Goal: Transaction & Acquisition: Purchase product/service

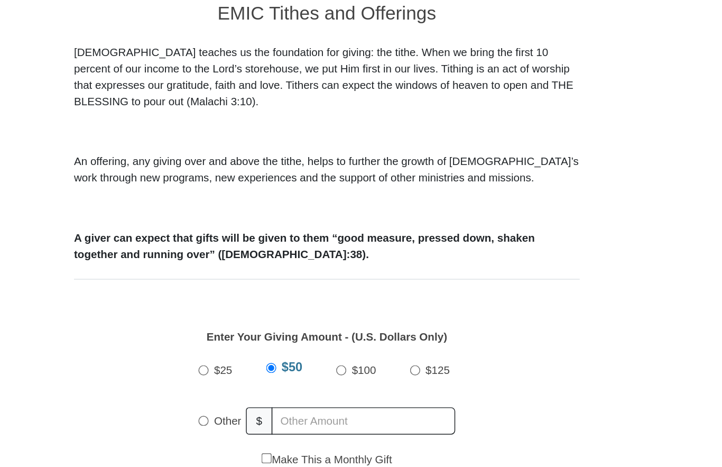
scroll to position [193, 0]
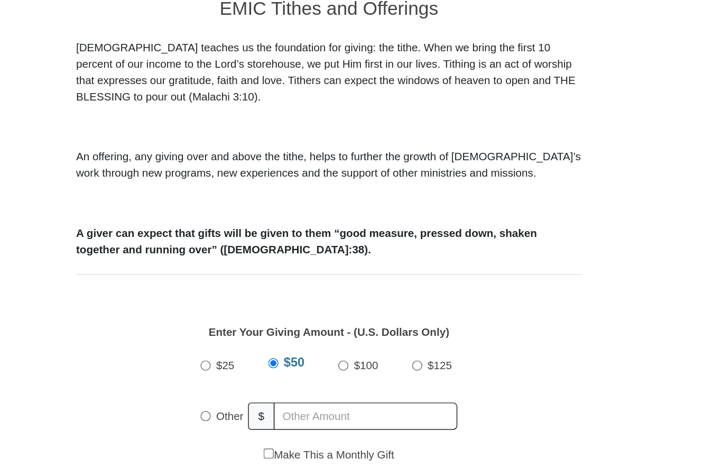
click at [274, 396] on input "Other" at bounding box center [277, 399] width 7 height 7
radio input "true"
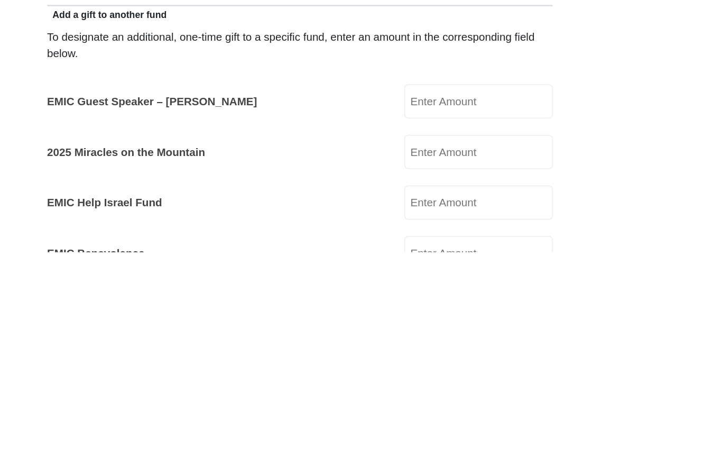
scroll to position [336, 0]
type input "10.00"
click at [432, 387] on input "2025 Miracles on the Mountain" at bounding box center [482, 398] width 101 height 23
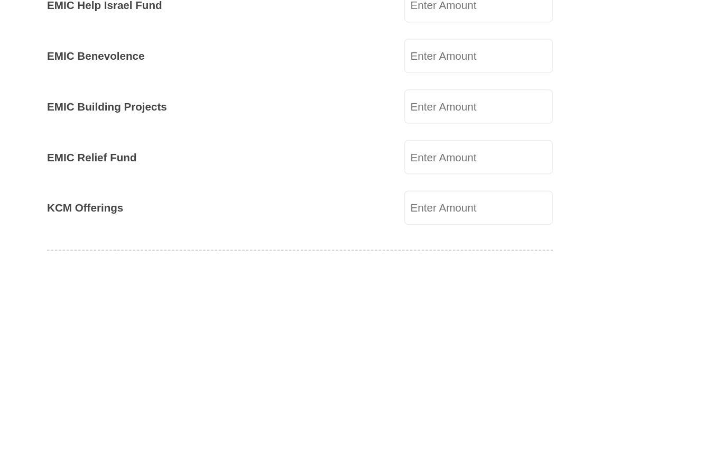
scroll to position [471, 0]
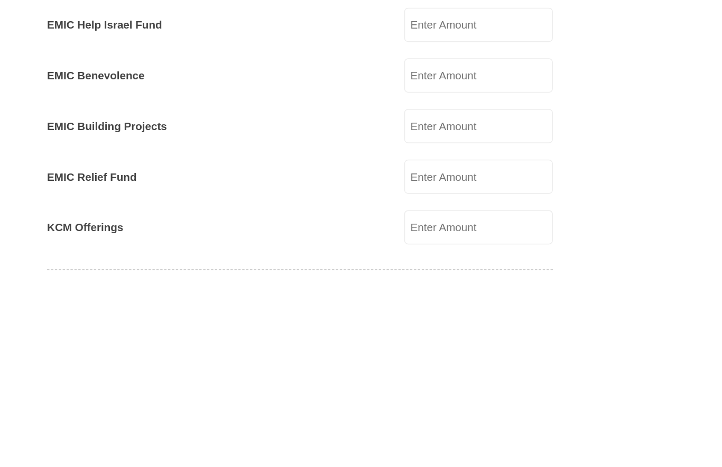
type input "10.00"
click at [432, 355] on input "EMIC Building Projects" at bounding box center [482, 366] width 101 height 23
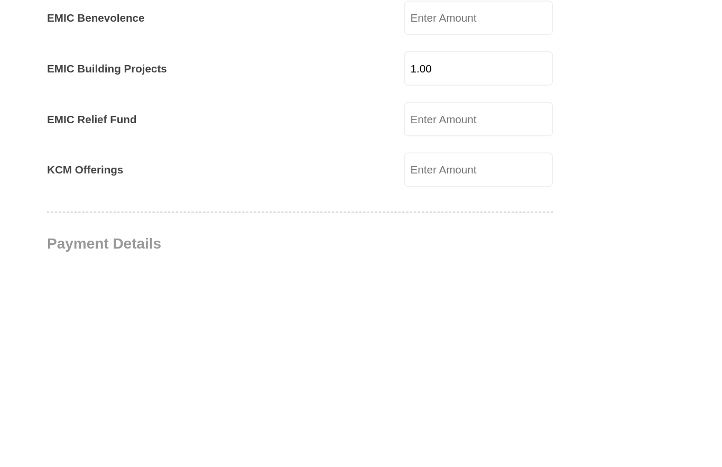
scroll to position [499, 0]
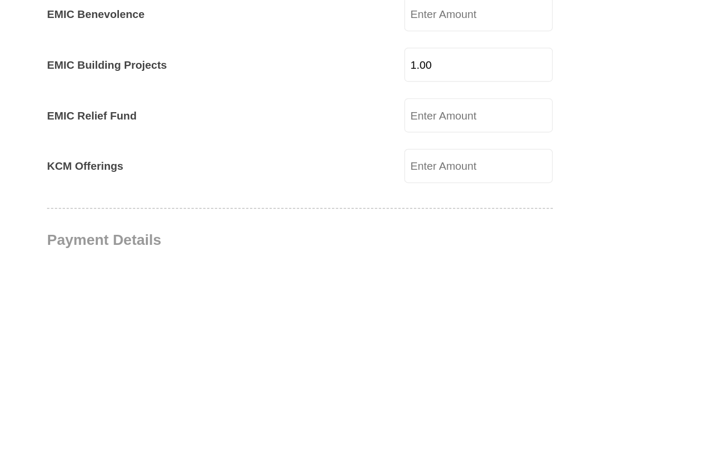
type input "1.00"
click at [432, 397] on input "KCM Offerings" at bounding box center [482, 408] width 101 height 23
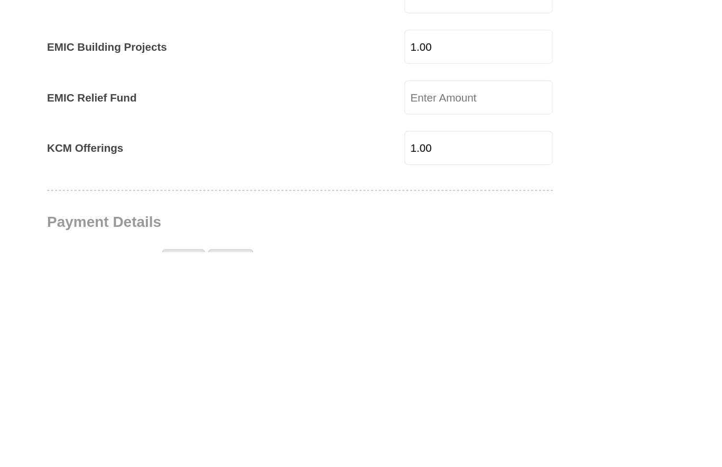
scroll to position [512, 0]
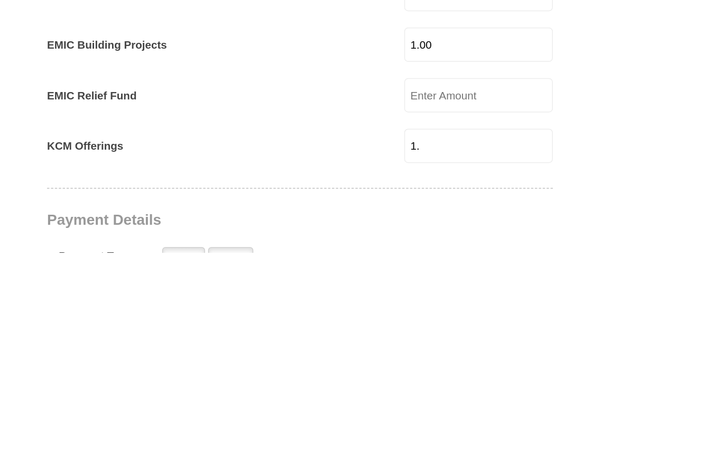
type input "1"
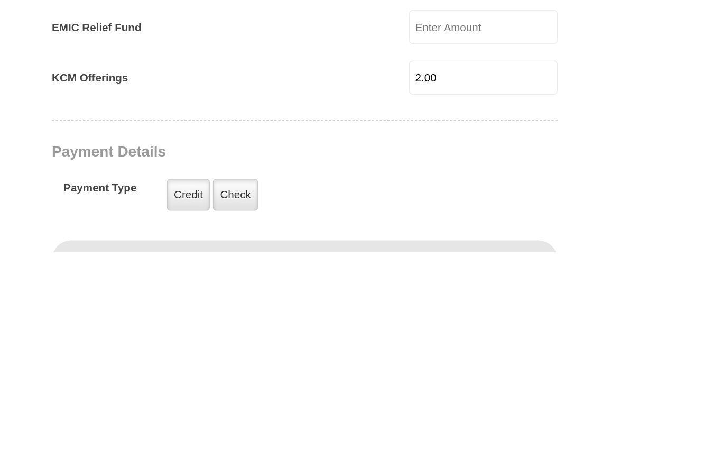
scroll to position [559, 0]
type input "2.00"
click at [299, 417] on label "Check" at bounding box center [314, 428] width 31 height 22
click at [0, 0] on input "Check" at bounding box center [0, 0] width 0 height 0
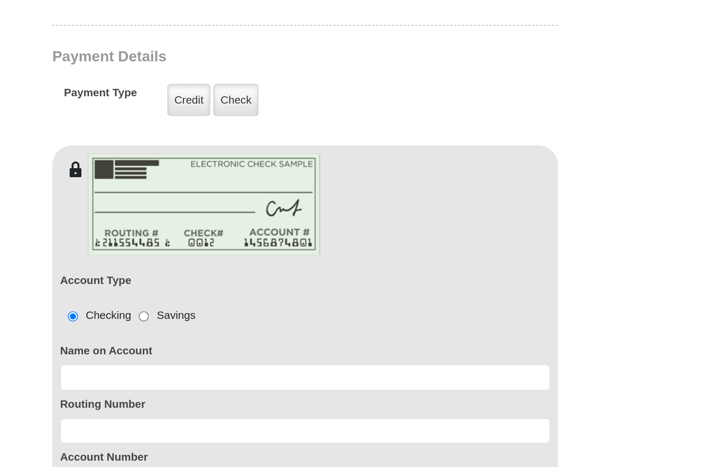
scroll to position [802, 0]
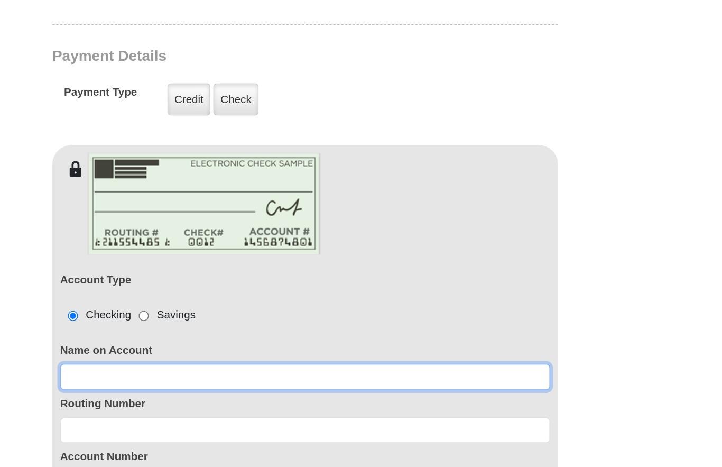
click at [195, 364] on input at bounding box center [361, 373] width 333 height 18
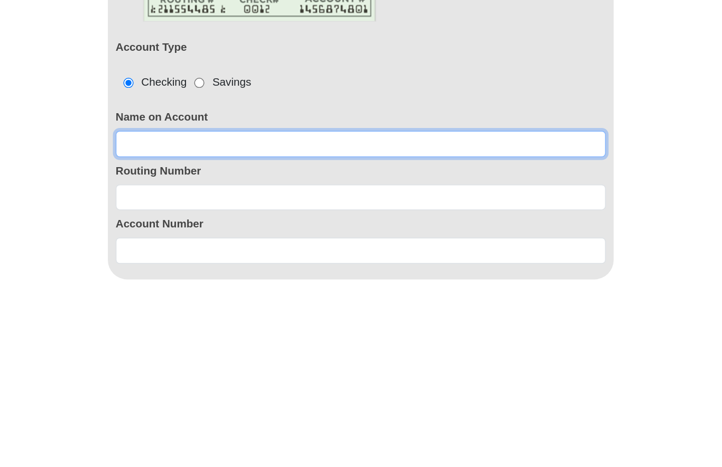
type input "C"
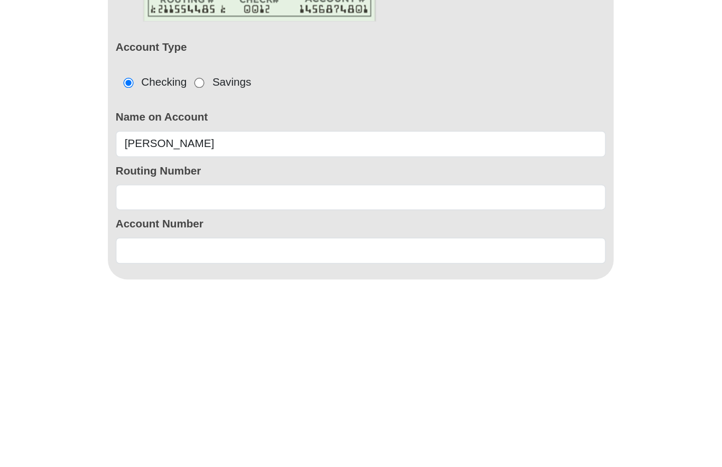
scroll to position [960, 0]
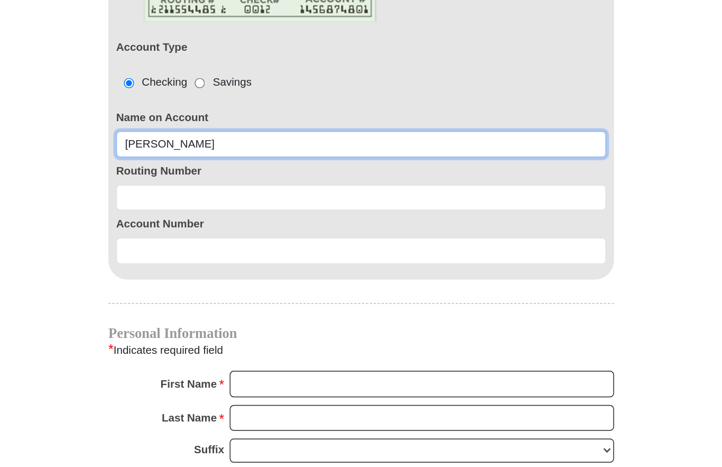
click at [195, 206] on input "[PERSON_NAME]" at bounding box center [361, 215] width 333 height 18
type input "[PERSON_NAME]"
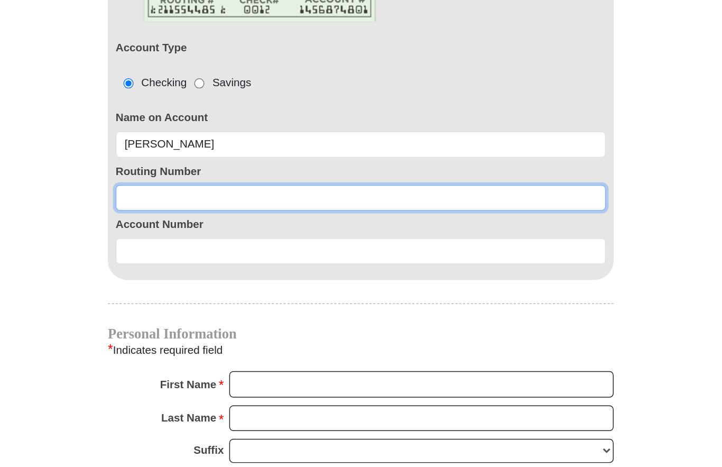
click at [195, 242] on input at bounding box center [361, 251] width 333 height 18
type input "064208398"
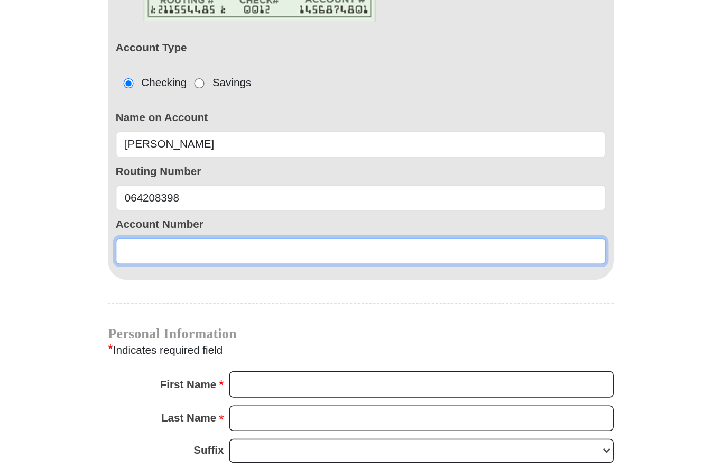
click at [195, 278] on input at bounding box center [361, 287] width 333 height 18
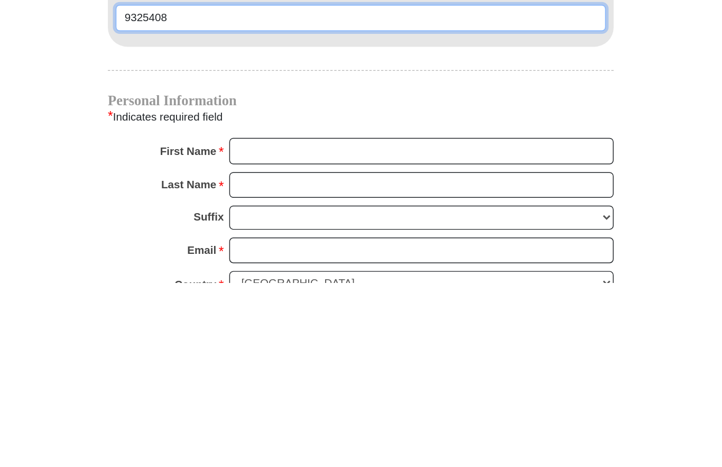
type input "9325408"
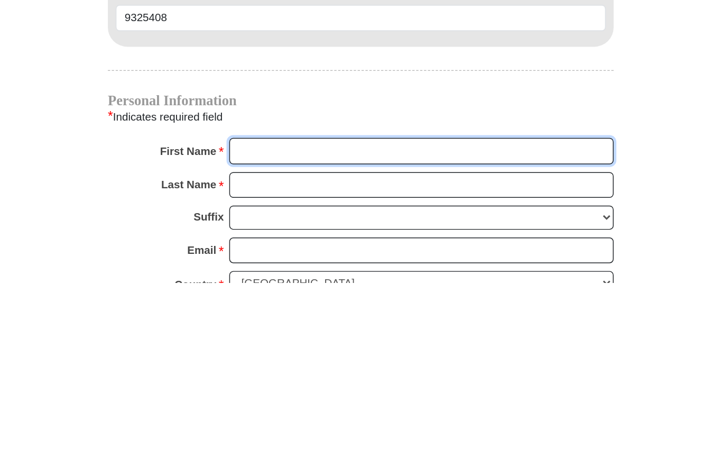
click at [272, 369] on input "First Name *" at bounding box center [402, 378] width 261 height 18
type input "[PERSON_NAME]"
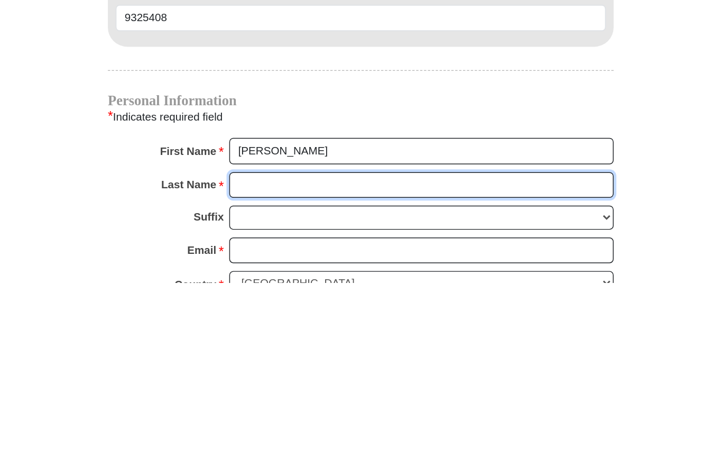
click at [272, 392] on input "Last Name *" at bounding box center [402, 401] width 261 height 18
type input "Learn"
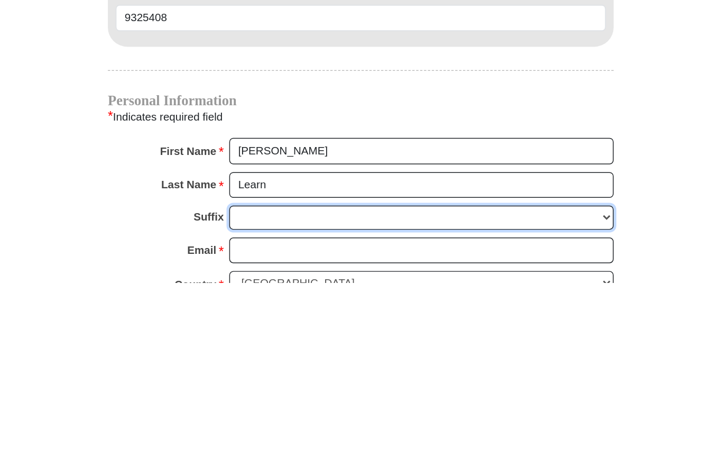
click at [272, 415] on select "[PERSON_NAME] I II III IV V VI" at bounding box center [402, 423] width 261 height 16
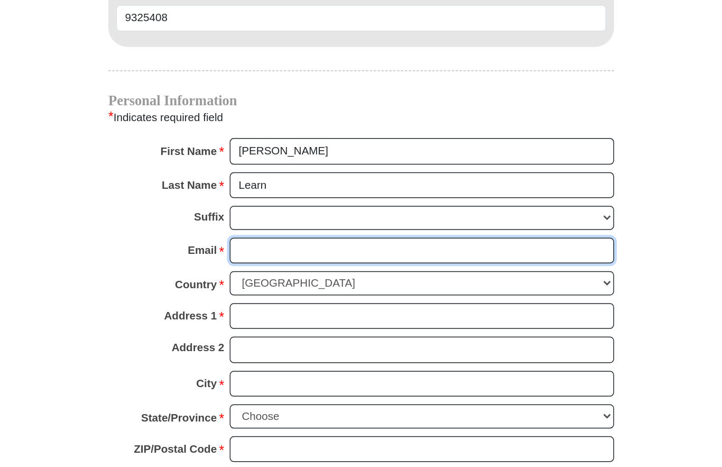
click at [272, 278] on input "Email *" at bounding box center [402, 287] width 261 height 18
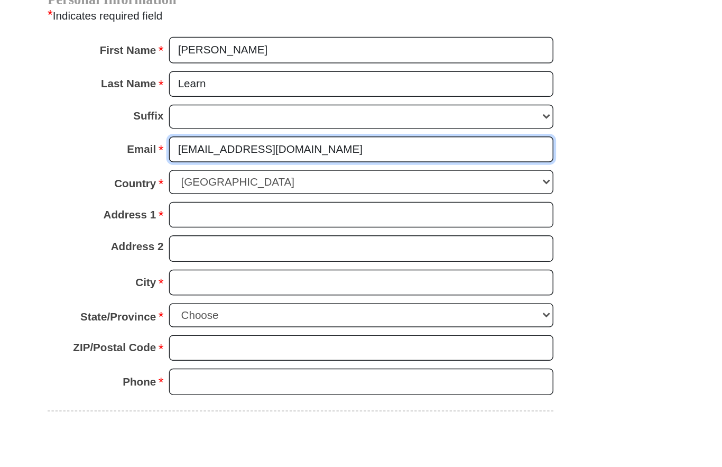
type input "[EMAIL_ADDRESS][DOMAIN_NAME]"
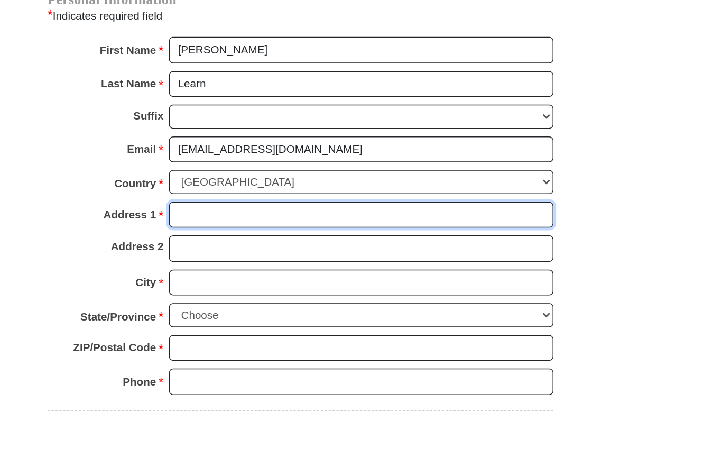
click at [272, 323] on input "Address 1 *" at bounding box center [402, 332] width 261 height 18
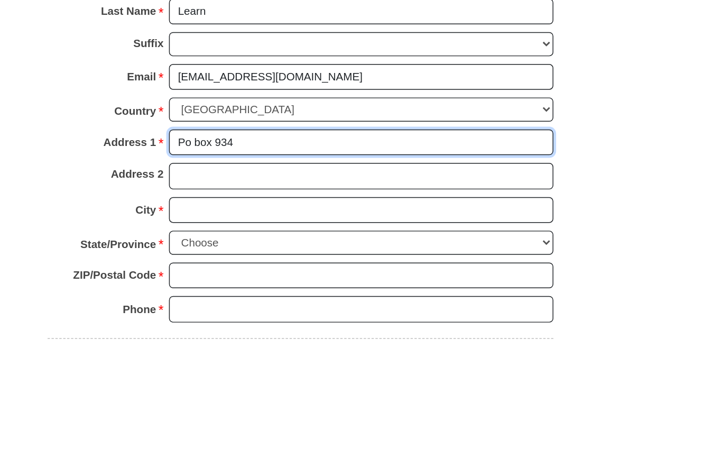
type input "Po box 934"
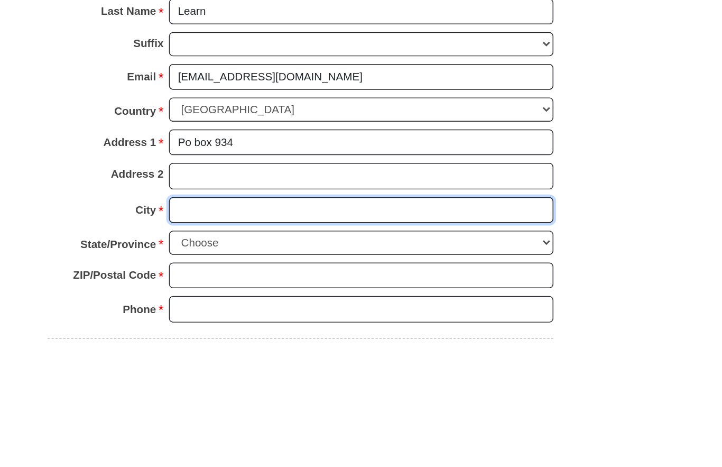
click at [272, 369] on input "City *" at bounding box center [402, 378] width 261 height 18
type input "Ducktown"
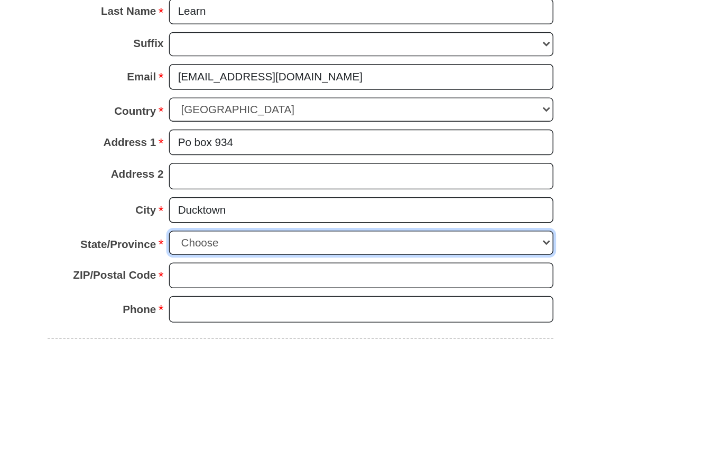
click at [272, 391] on select "Choose [US_STATE] [US_STATE] [US_STATE] [US_STATE] [US_STATE] Armed Forces Amer…" at bounding box center [402, 399] width 261 height 16
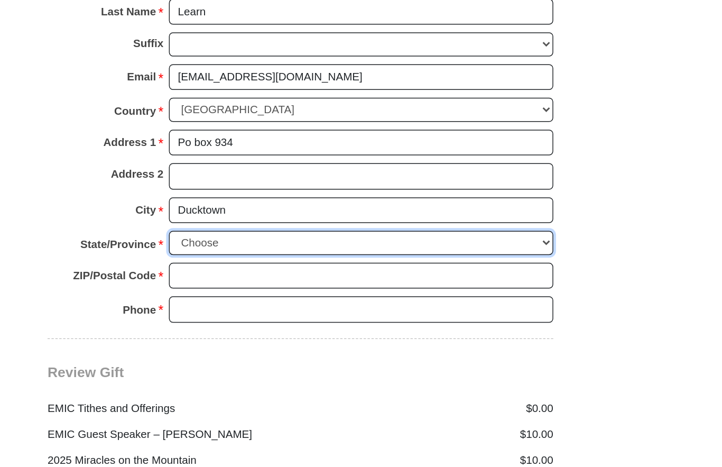
select select "TN"
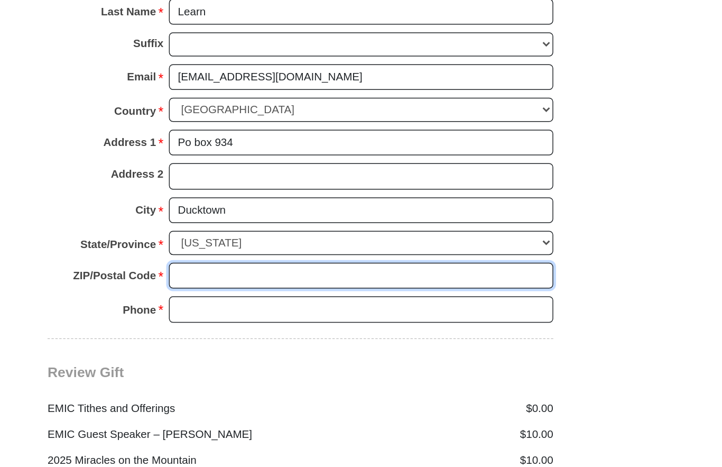
click at [272, 295] on input "ZIP/Postal Code *" at bounding box center [402, 304] width 261 height 18
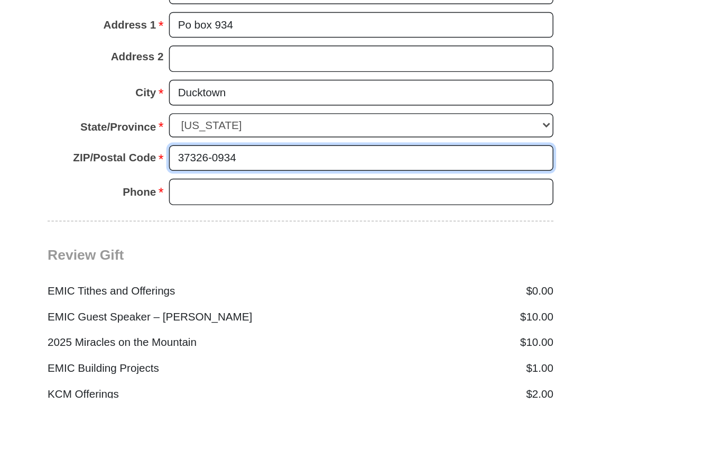
type input "37326-0934"
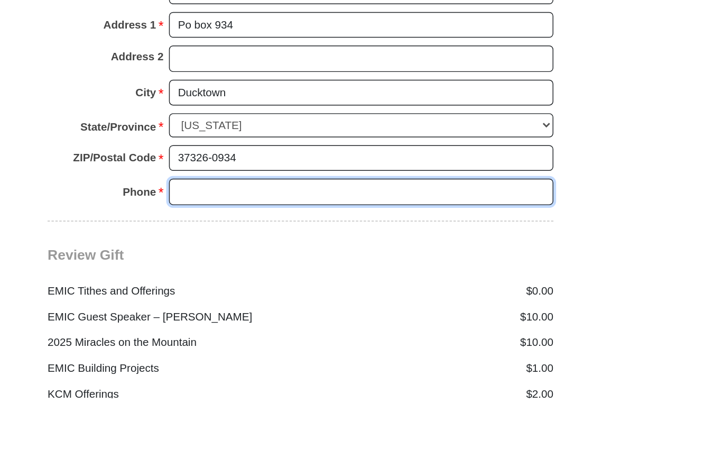
click at [272, 318] on input "Phone * *" at bounding box center [402, 327] width 261 height 18
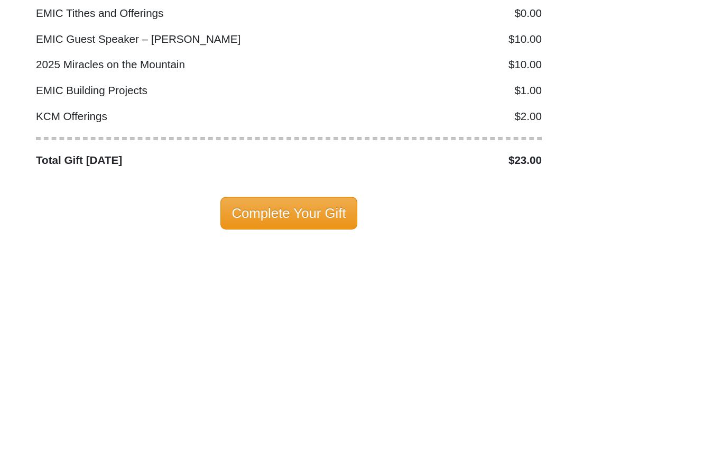
scroll to position [1330, 0]
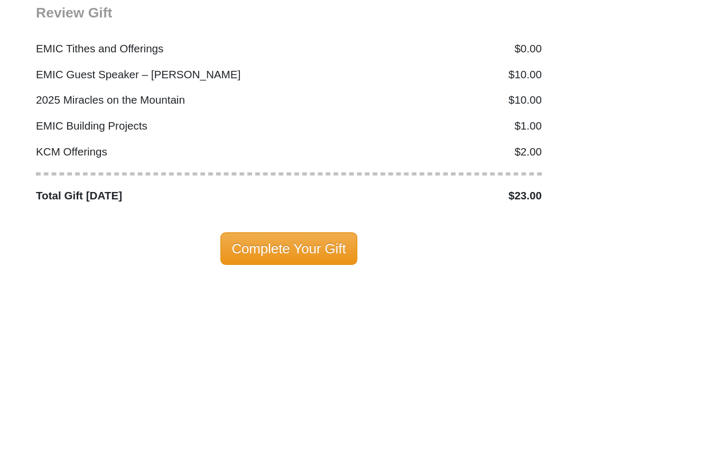
type input "2393980296."
click at [315, 425] on span "Complete Your Gift" at bounding box center [362, 436] width 94 height 22
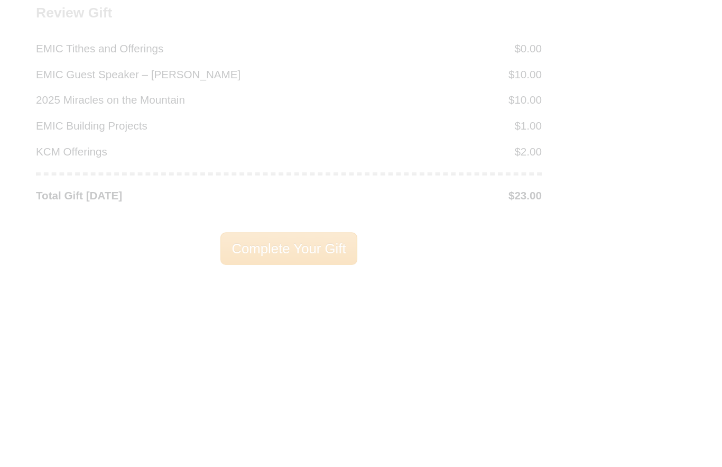
scroll to position [1481, 0]
